Goal: Task Accomplishment & Management: Manage account settings

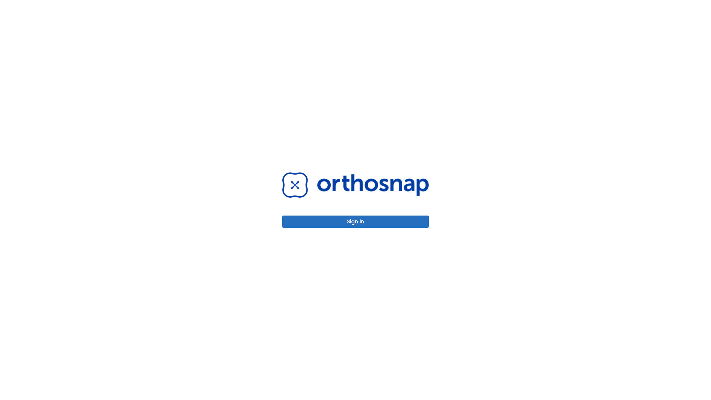
click at [355, 221] on button "Sign in" at bounding box center [355, 221] width 147 height 12
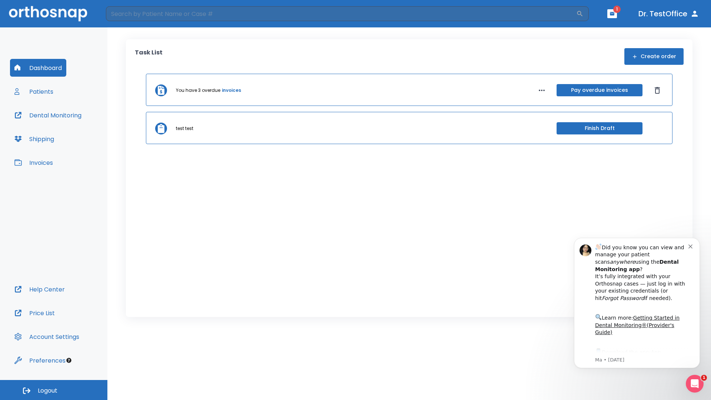
click at [54, 390] on span "Logout" at bounding box center [48, 391] width 20 height 8
